Goal: Task Accomplishment & Management: Use online tool/utility

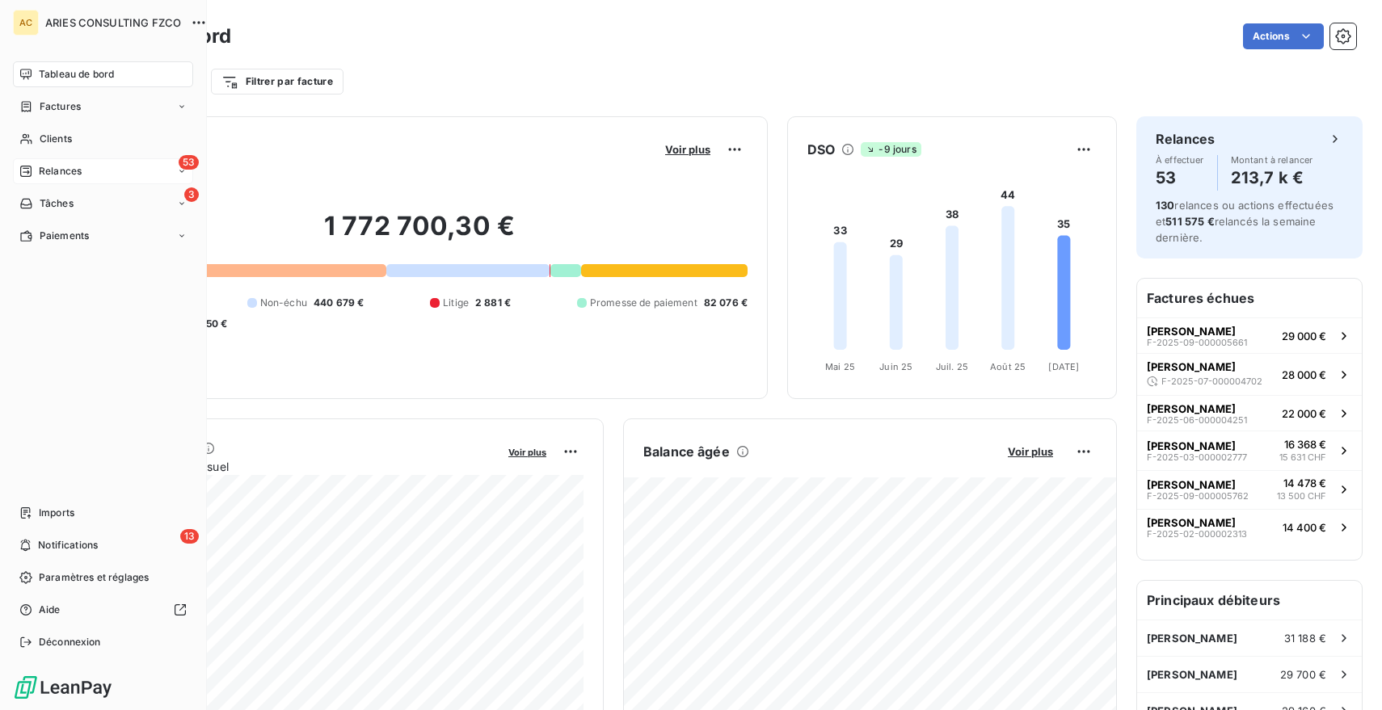
click at [68, 169] on span "Relances" at bounding box center [60, 171] width 43 height 15
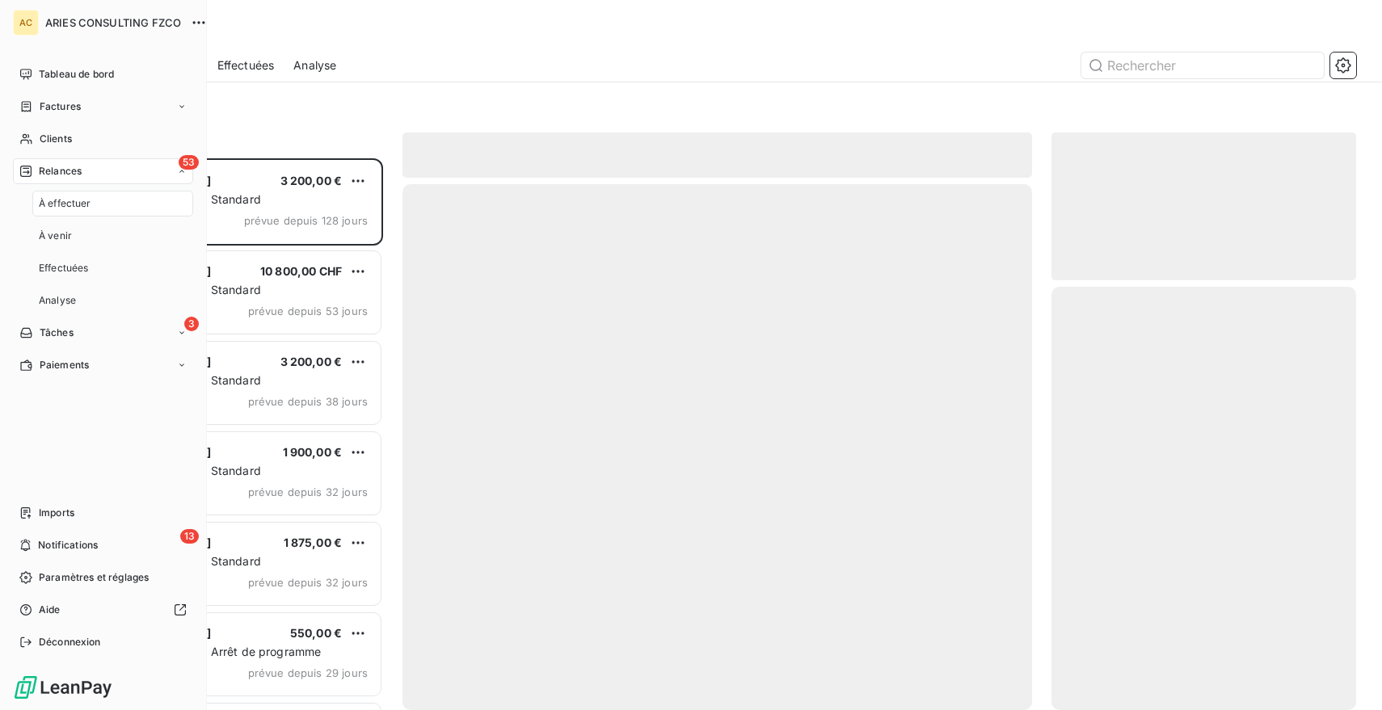
scroll to position [552, 305]
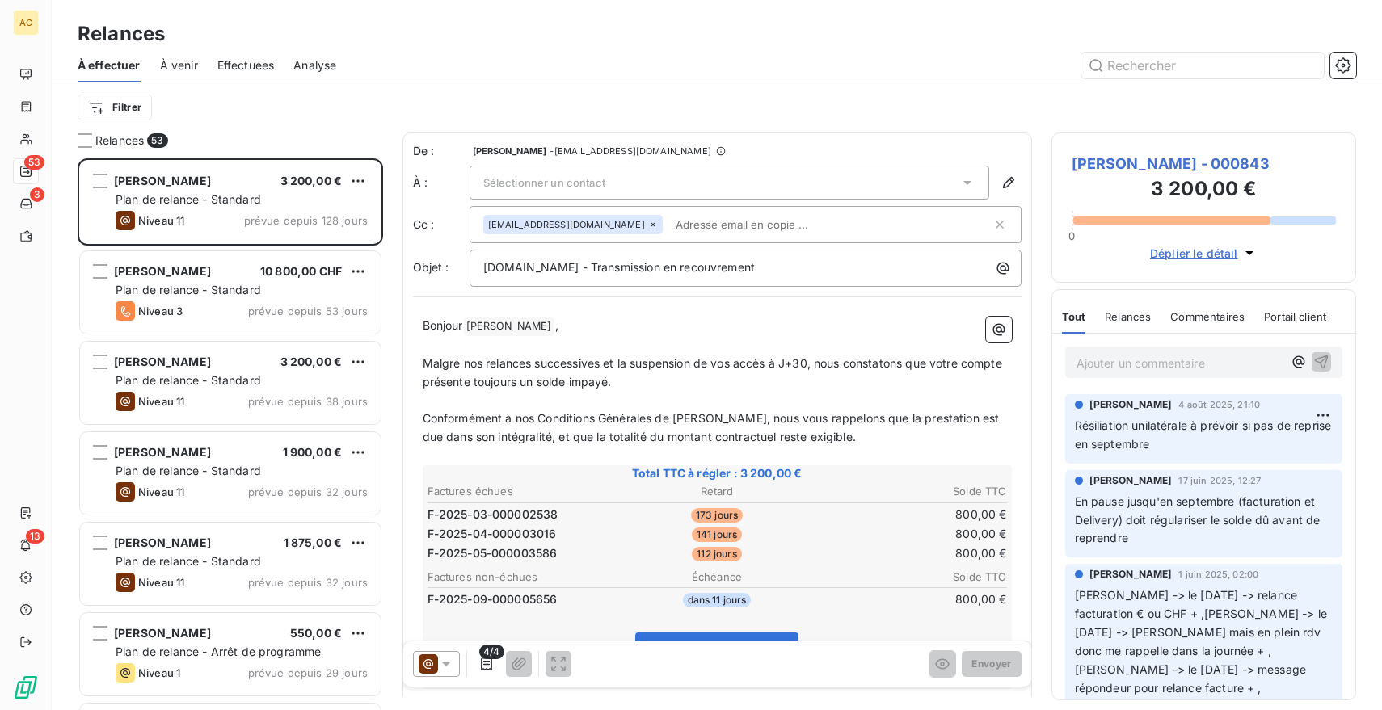
click at [253, 58] on span "Effectuées" at bounding box center [245, 65] width 57 height 16
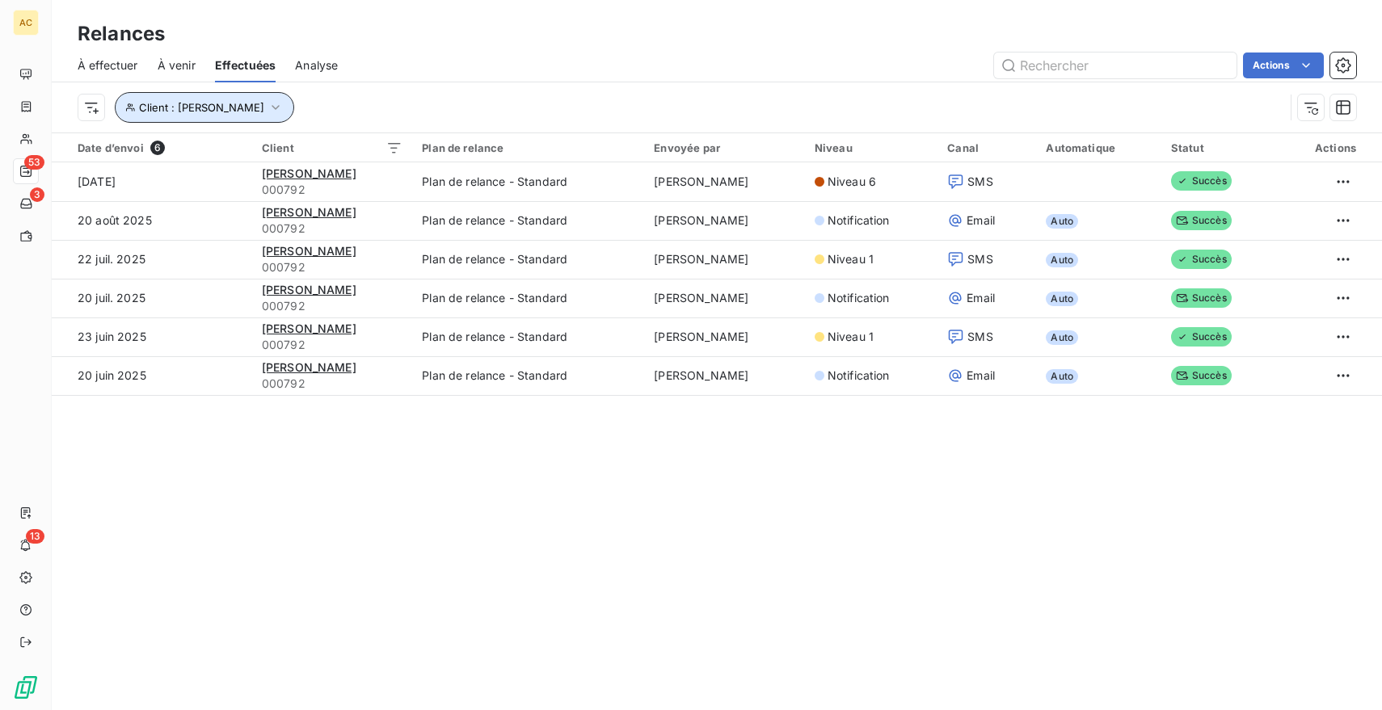
click at [246, 109] on button "Client : [PERSON_NAME]" at bounding box center [204, 107] width 179 height 31
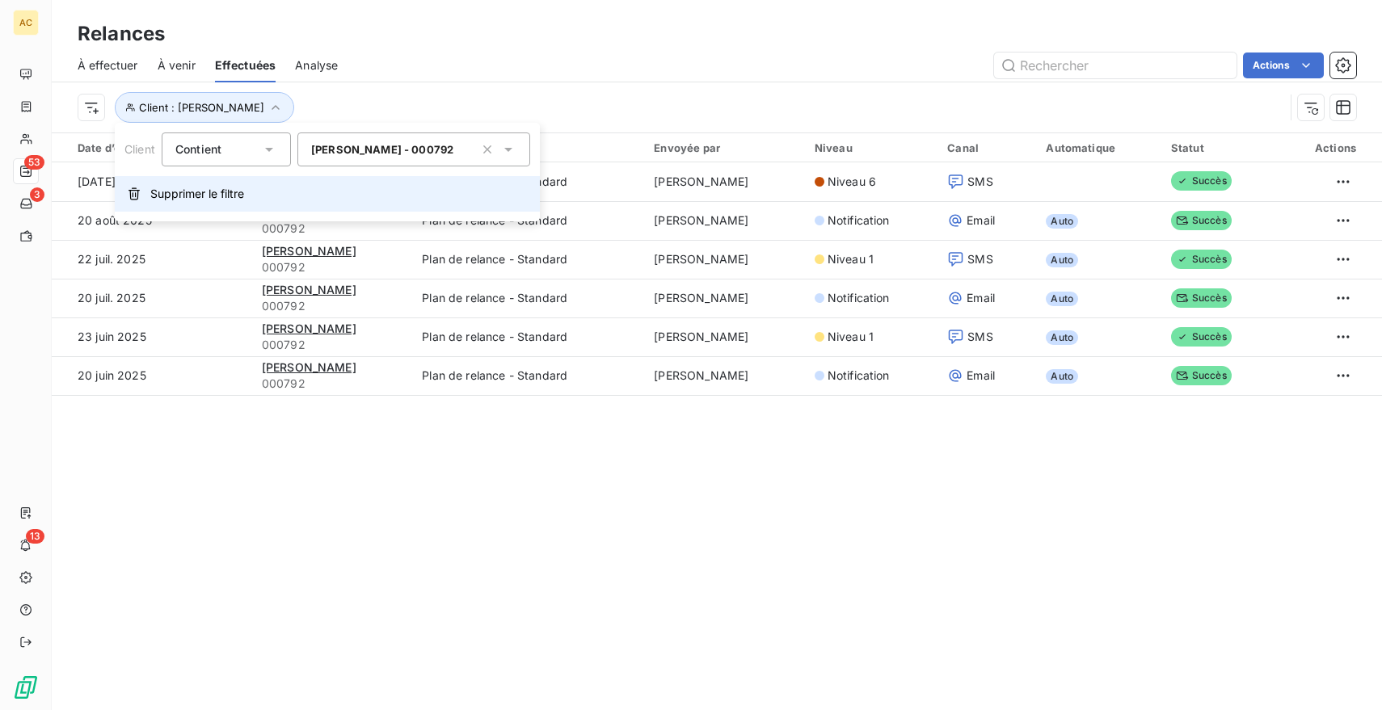
click at [198, 192] on span "Supprimer le filtre" at bounding box center [197, 194] width 94 height 16
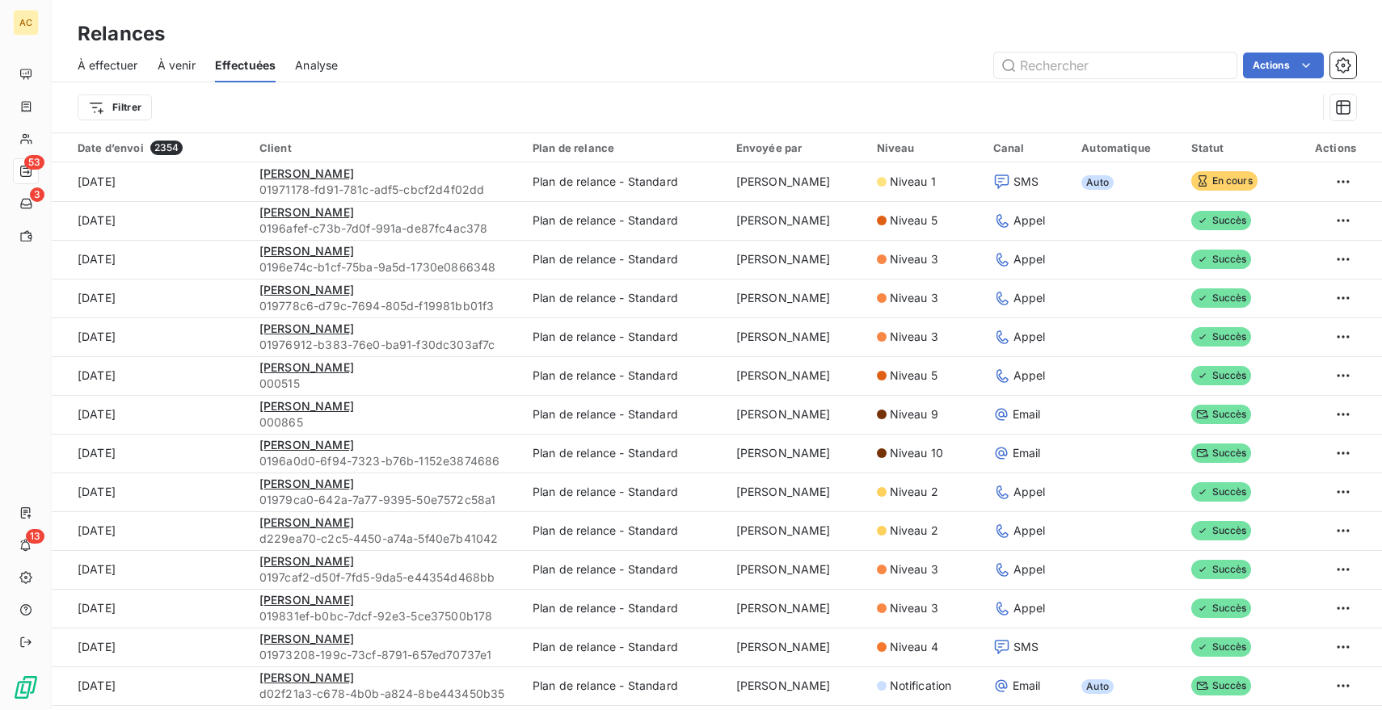
click at [313, 68] on span "Analyse" at bounding box center [316, 65] width 43 height 16
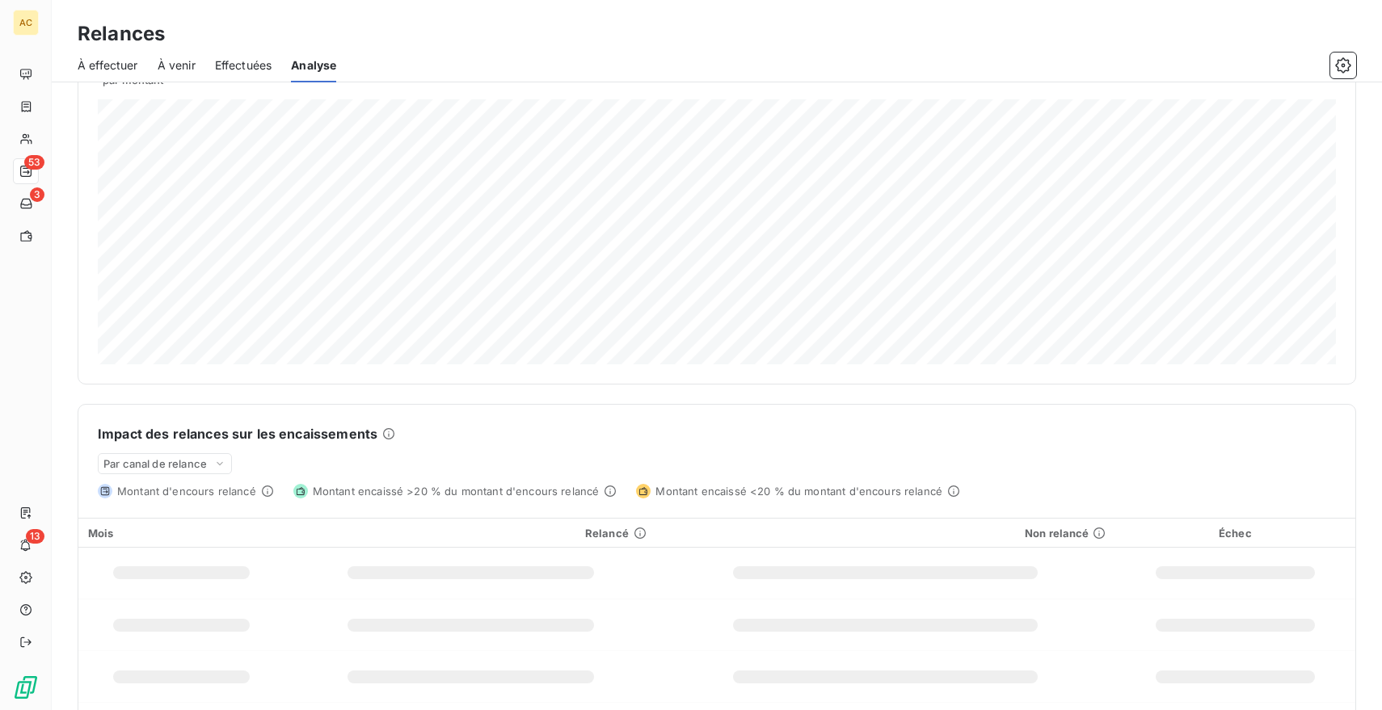
scroll to position [184, 0]
